Goal: Obtain resource: Obtain resource

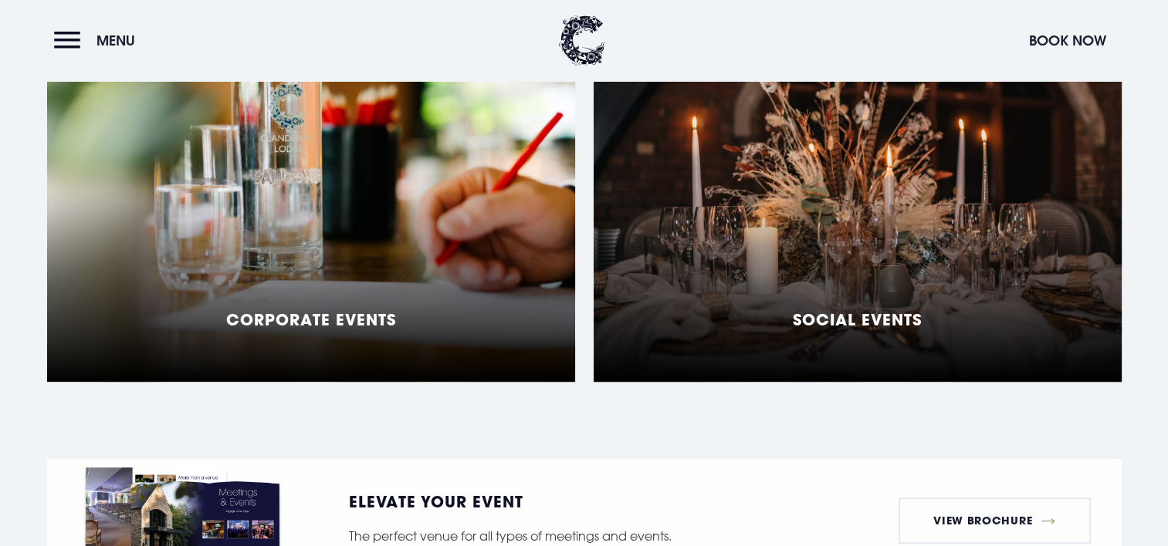
scroll to position [1423, 0]
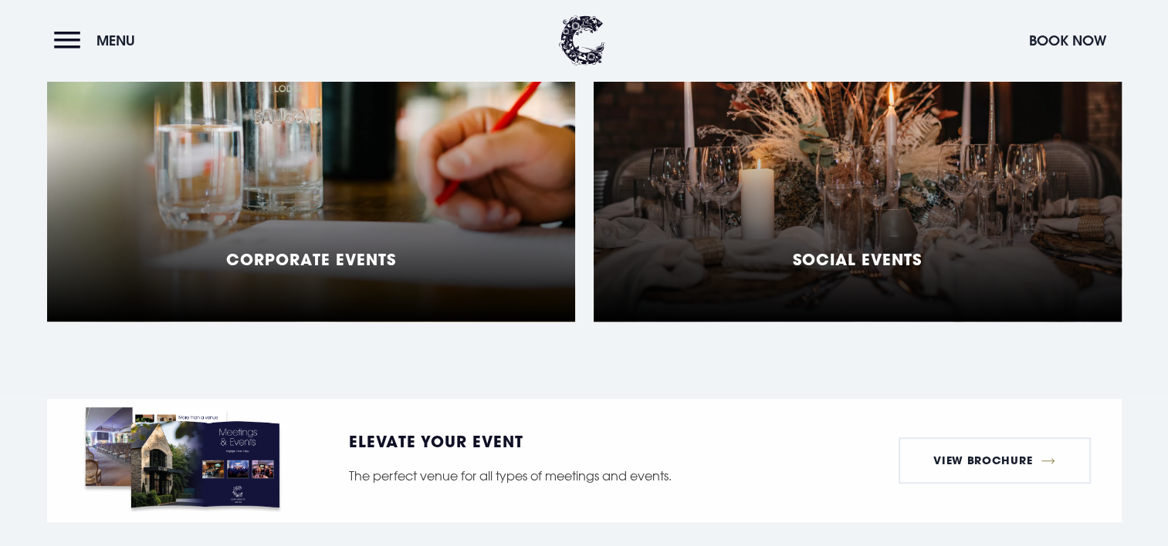
click at [812, 250] on h5 "Social Events" at bounding box center [857, 259] width 129 height 19
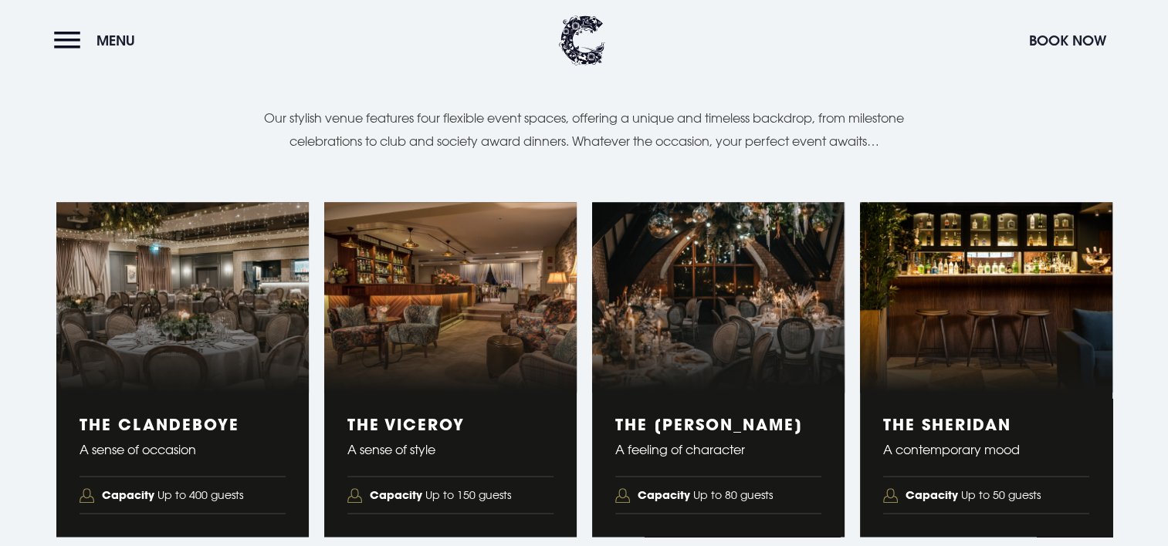
scroll to position [2561, 0]
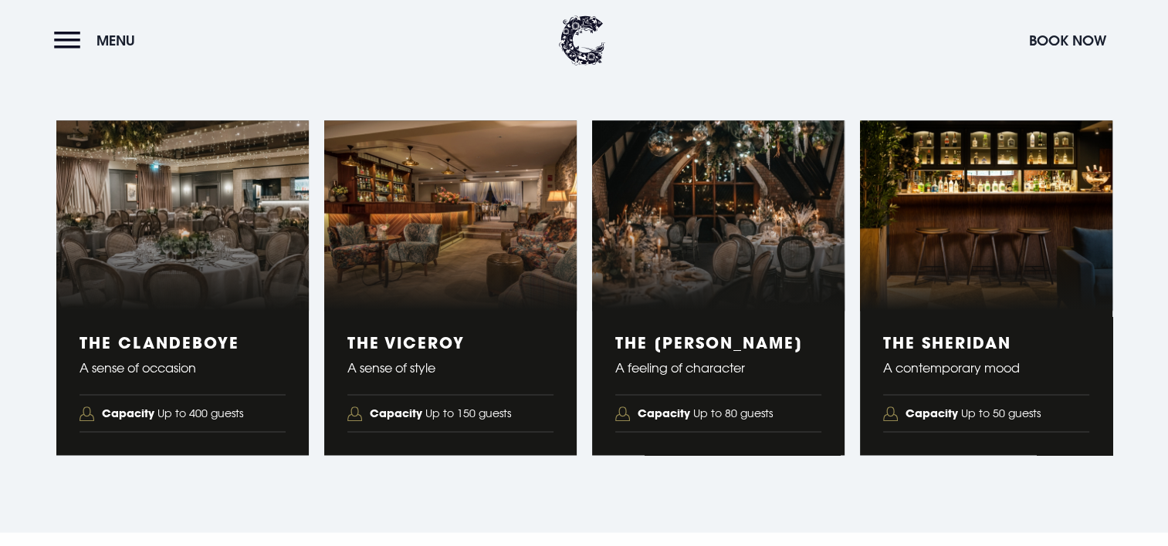
click at [407, 299] on figure "2 of 4" at bounding box center [450, 215] width 252 height 190
click at [409, 335] on h3 "The Viceroy" at bounding box center [450, 342] width 206 height 19
drag, startPoint x: 409, startPoint y: 335, endPoint x: 389, endPoint y: 269, distance: 68.6
click at [389, 269] on figure "2 of 4" at bounding box center [450, 215] width 252 height 190
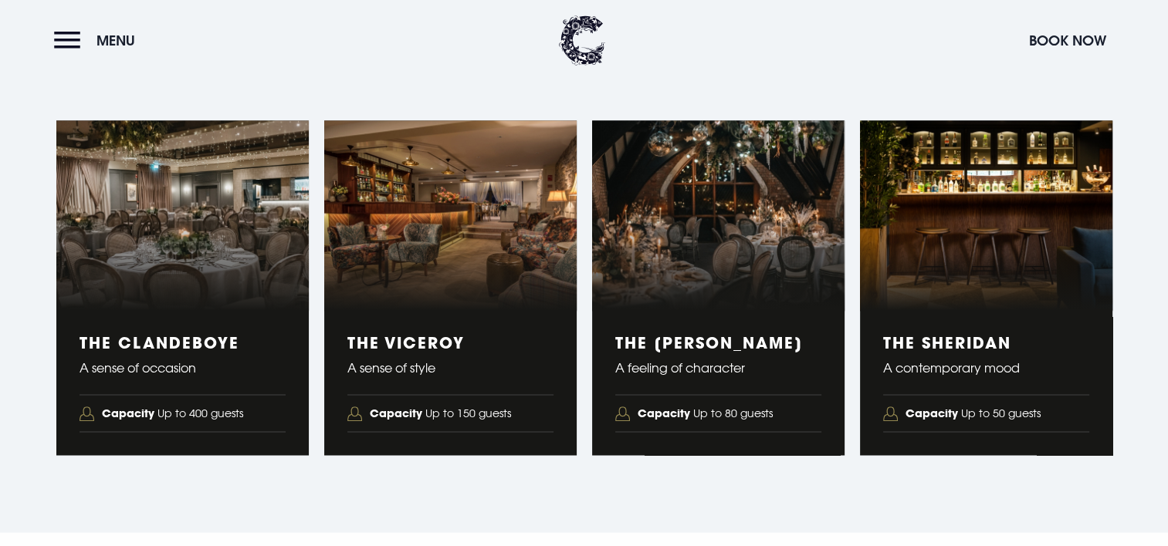
click at [349, 414] on img "2 of 4" at bounding box center [354, 414] width 15 height 15
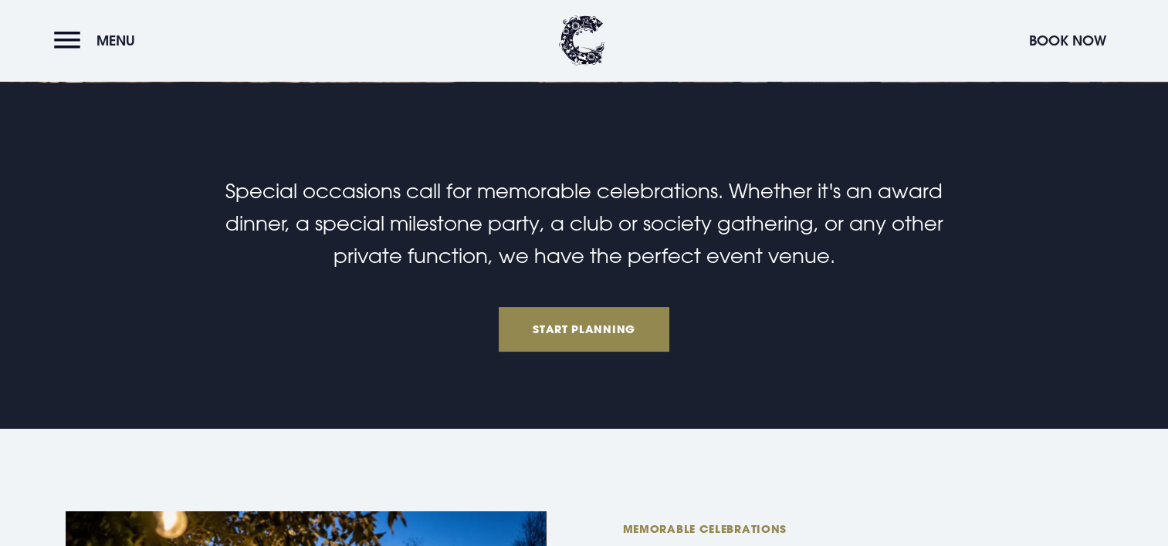
scroll to position [2333, 0]
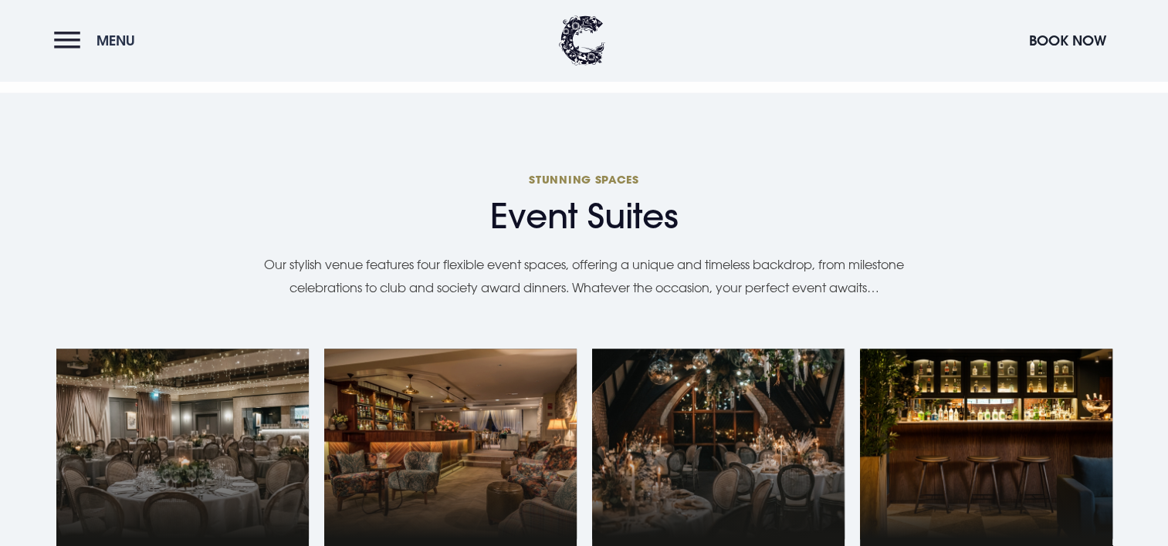
click at [57, 43] on button "Menu" at bounding box center [98, 40] width 89 height 33
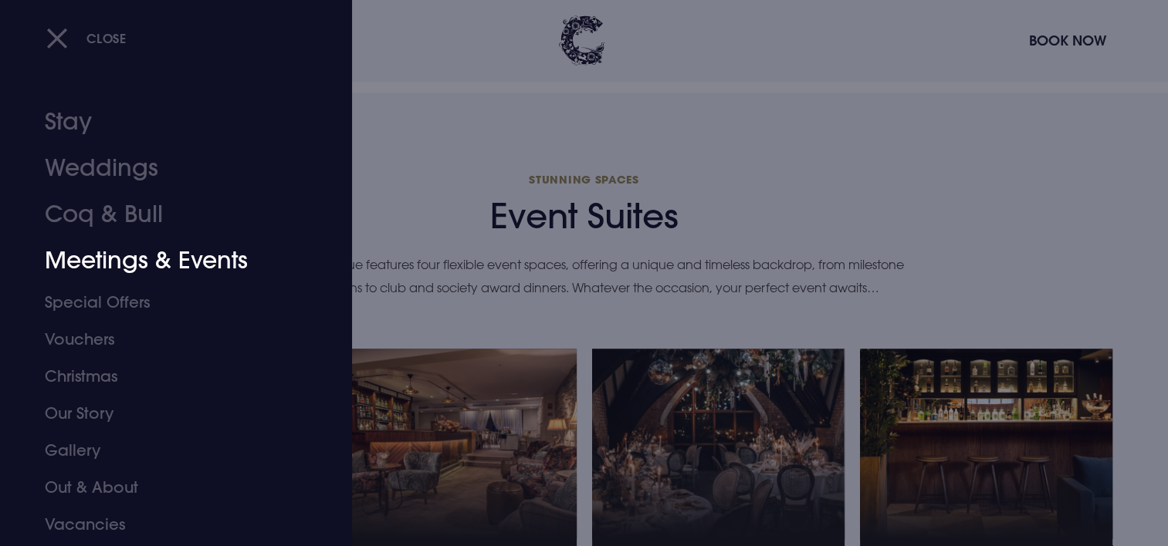
click at [156, 258] on link "Meetings & Events" at bounding box center [167, 261] width 244 height 46
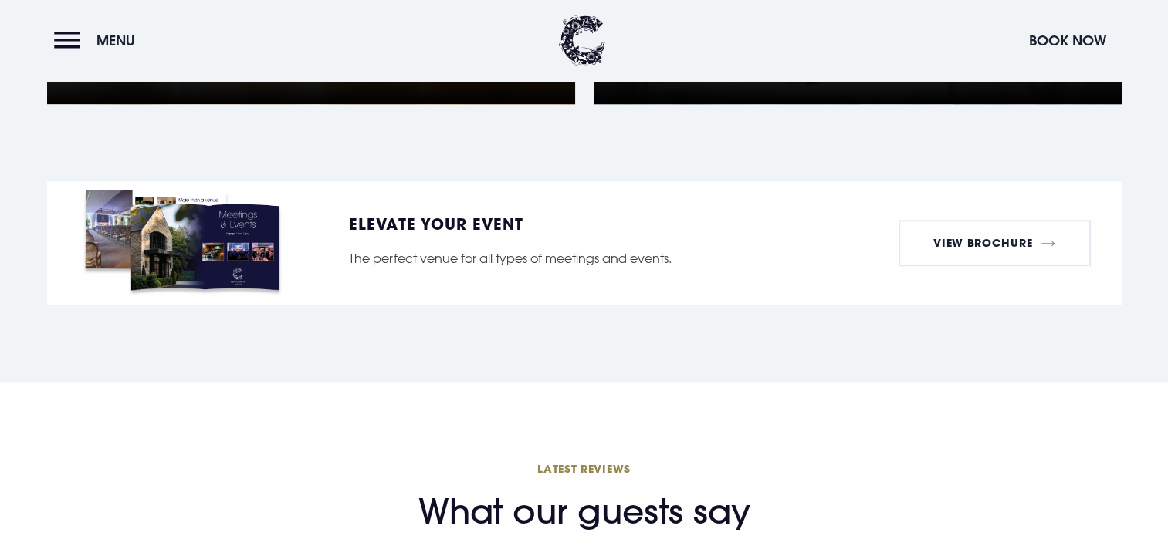
scroll to position [1633, 0]
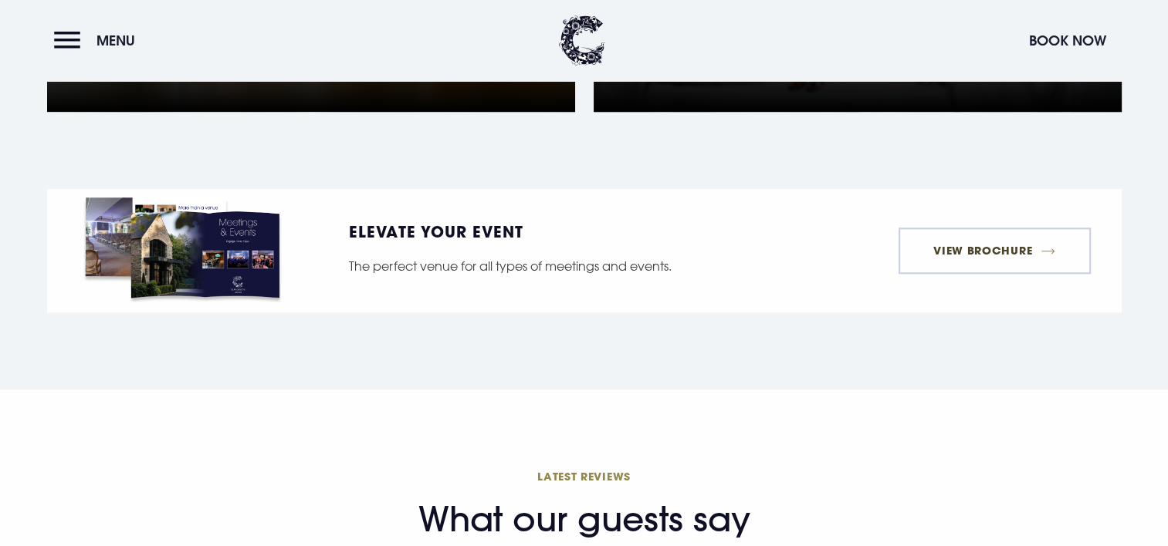
click at [969, 228] on link "View Brochure" at bounding box center [994, 251] width 192 height 46
